Goal: Check status

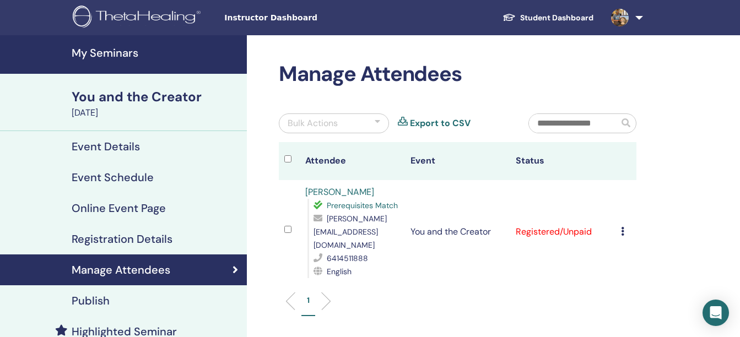
click at [554, 64] on h2 "Manage Attendees" at bounding box center [458, 74] width 358 height 25
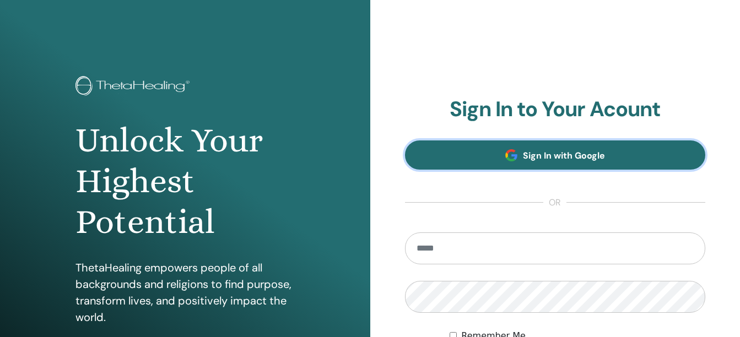
click at [548, 165] on link "Sign In with Google" at bounding box center [555, 155] width 301 height 29
